Goal: Task Accomplishment & Management: Use online tool/utility

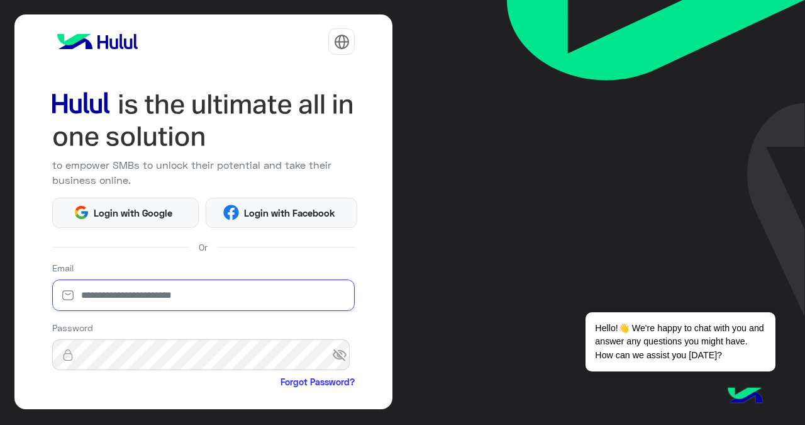
click at [209, 294] on input "email" at bounding box center [203, 294] width 303 height 31
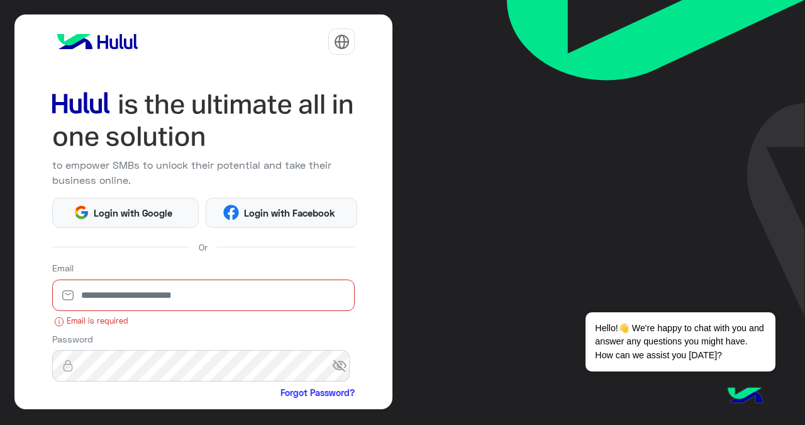
paste input "**********"
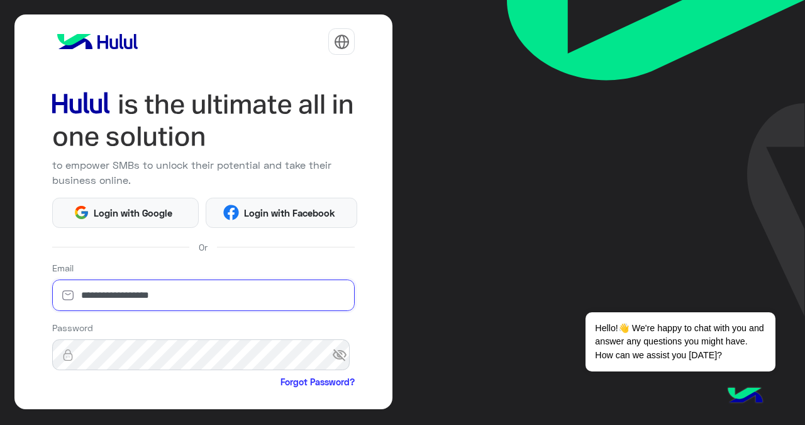
type input "**********"
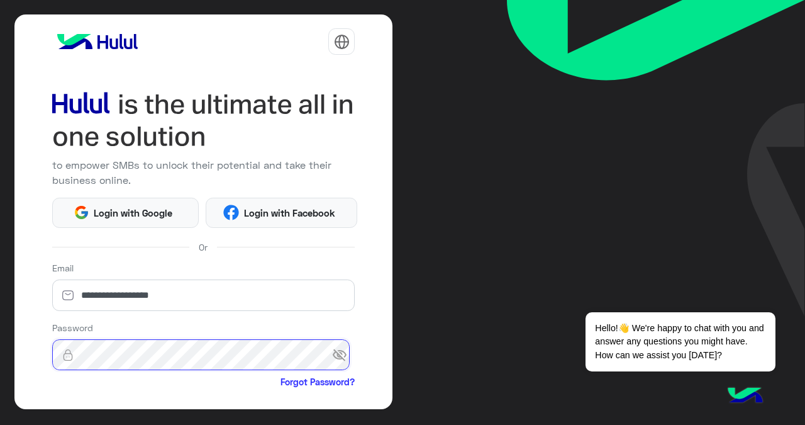
scroll to position [118, 0]
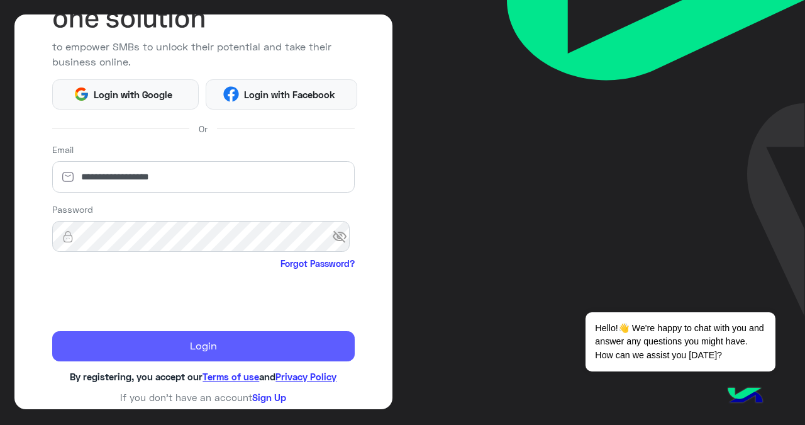
click at [179, 349] on button "Login" at bounding box center [203, 346] width 303 height 30
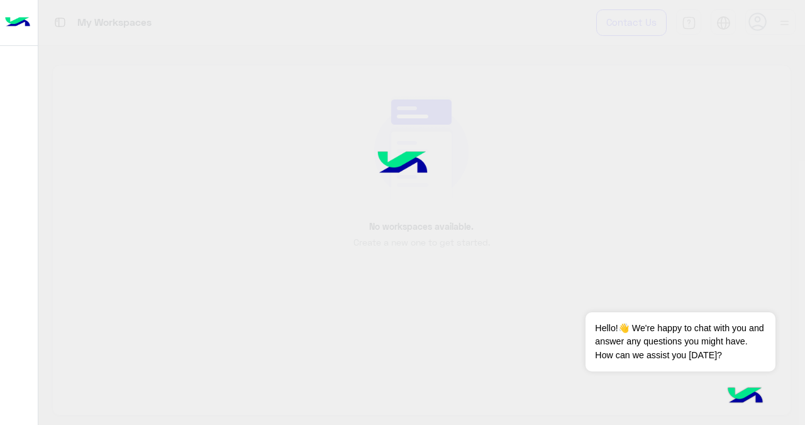
drag, startPoint x: 285, startPoint y: 139, endPoint x: 333, endPoint y: 152, distance: 49.4
click at [333, 152] on div at bounding box center [402, 212] width 805 height 425
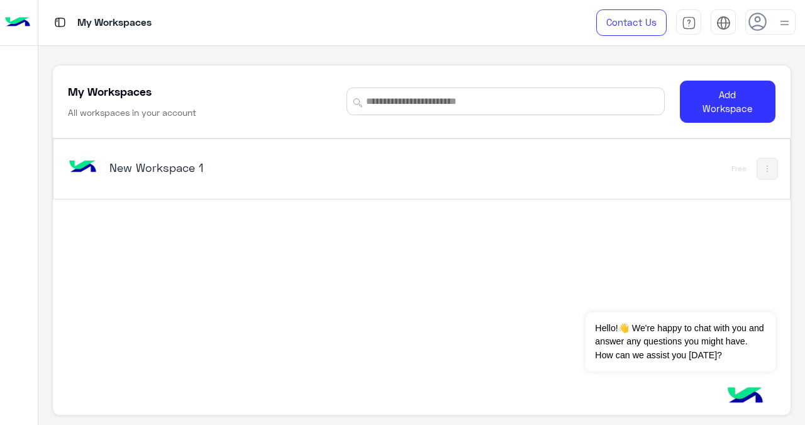
scroll to position [4, 0]
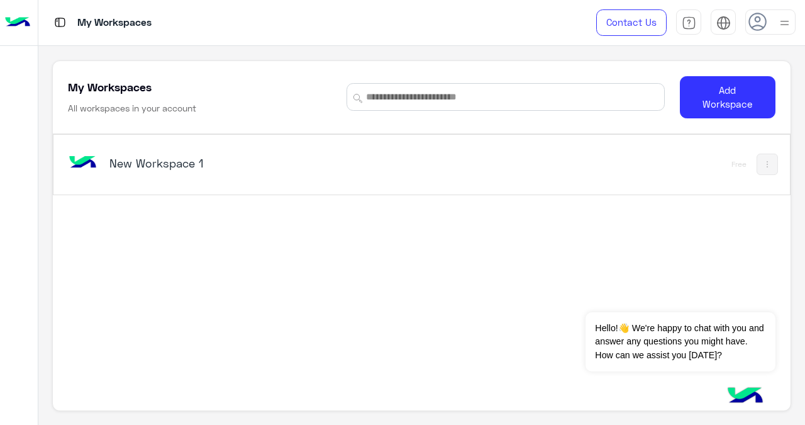
click at [148, 159] on h5 "New Workspace 1" at bounding box center [237, 162] width 257 height 15
click at [766, 296] on button "Dismiss ✕" at bounding box center [738, 296] width 76 height 25
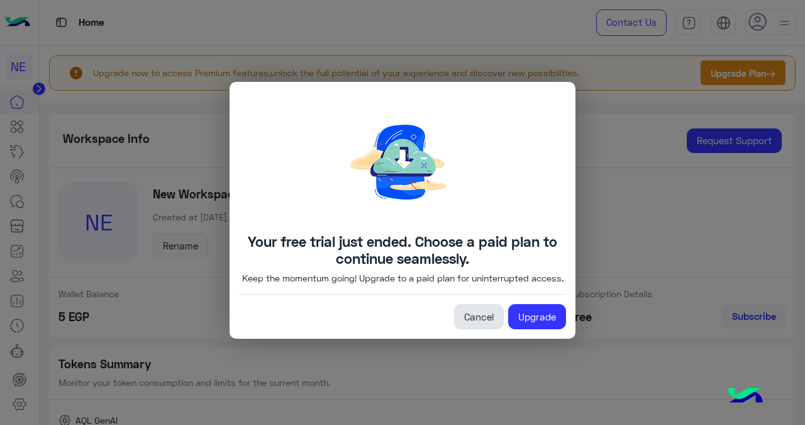
click at [476, 326] on link "Cancel" at bounding box center [479, 316] width 50 height 25
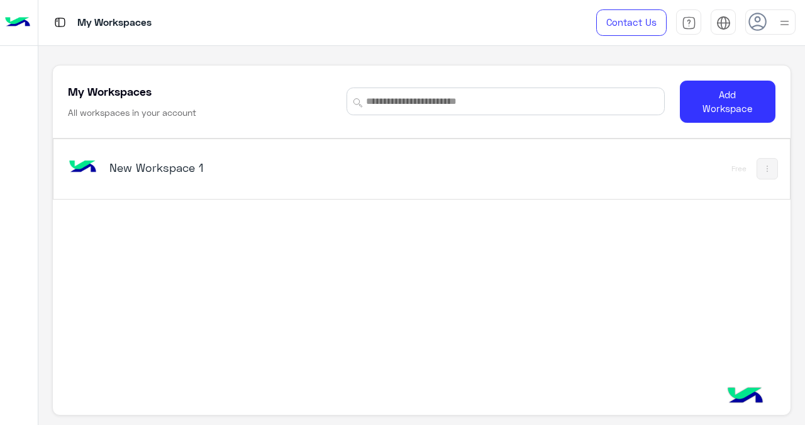
scroll to position [4, 0]
